Goal: Navigation & Orientation: Understand site structure

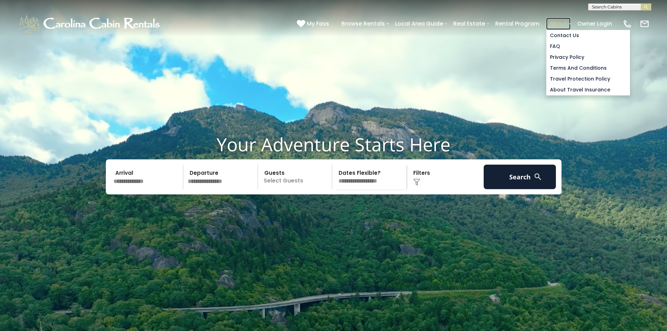
click at [559, 21] on link "About" at bounding box center [558, 24] width 25 height 12
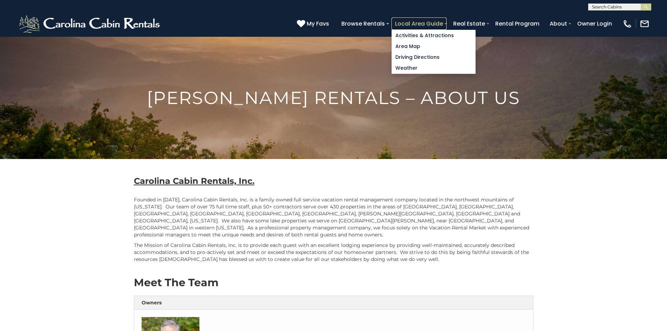
click at [440, 21] on link "Local Area Guide" at bounding box center [419, 24] width 55 height 12
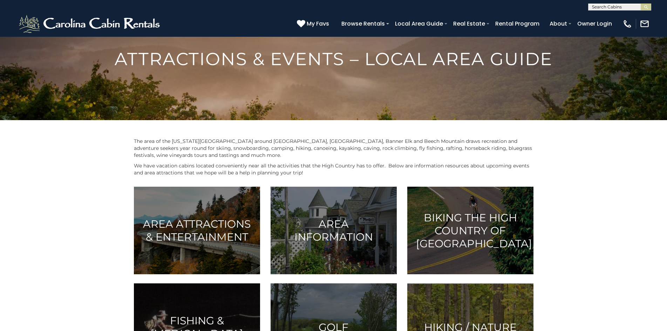
scroll to position [30, 0]
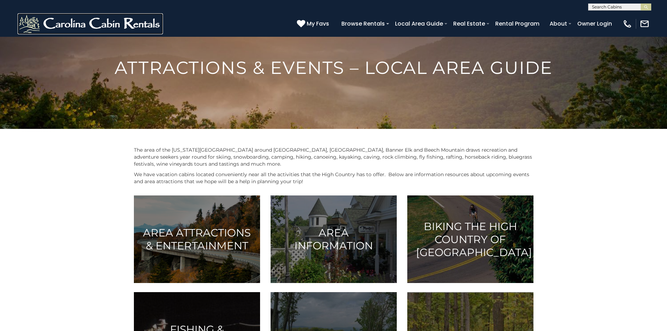
click at [59, 19] on img at bounding box center [91, 23] width 146 height 21
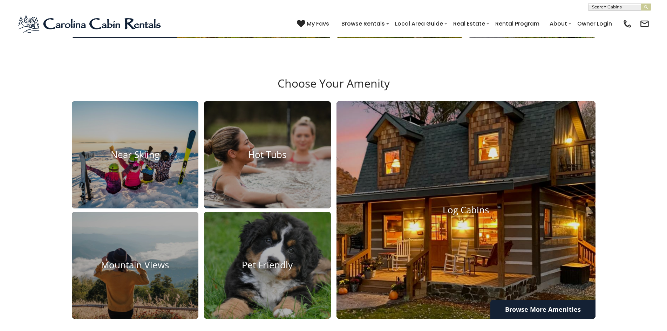
scroll to position [563, 0]
